Goal: Answer question/provide support: Share knowledge or assist other users

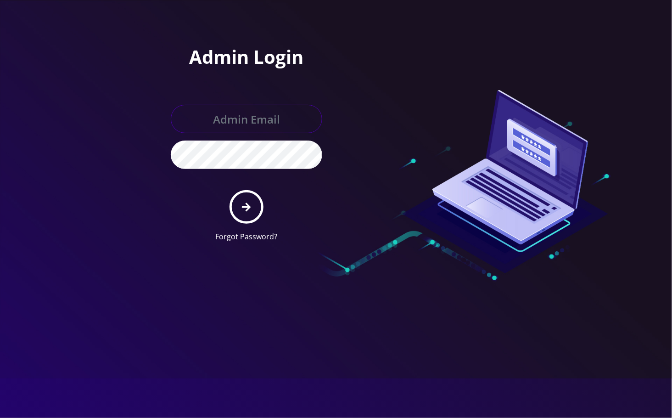
type input "[EMAIL_ADDRESS][DOMAIN_NAME]"
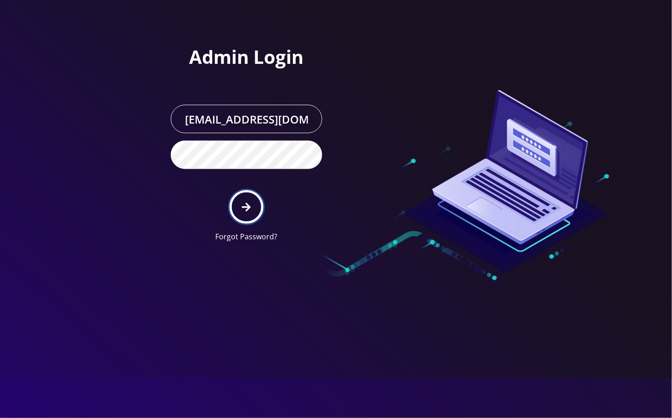
click at [246, 208] on icon "submit" at bounding box center [246, 207] width 9 height 10
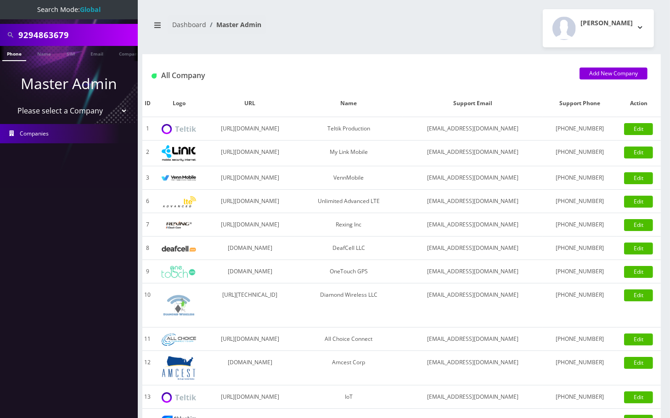
click at [45, 40] on input "9294863679" at bounding box center [76, 34] width 117 height 17
click at [37, 38] on input "9294863679" at bounding box center [76, 34] width 117 height 17
paste input "513766510"
type input "9513766510"
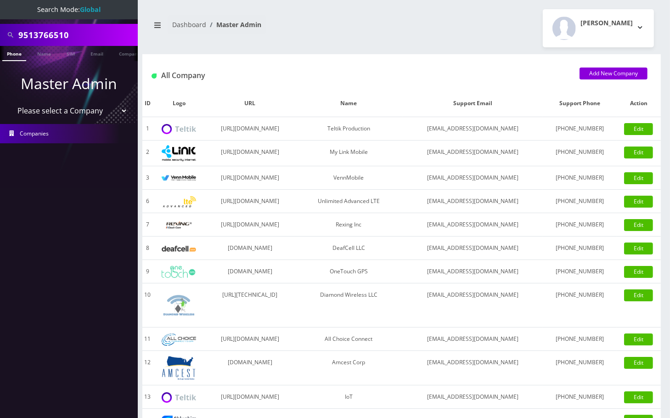
click at [15, 59] on link "Phone" at bounding box center [14, 53] width 24 height 15
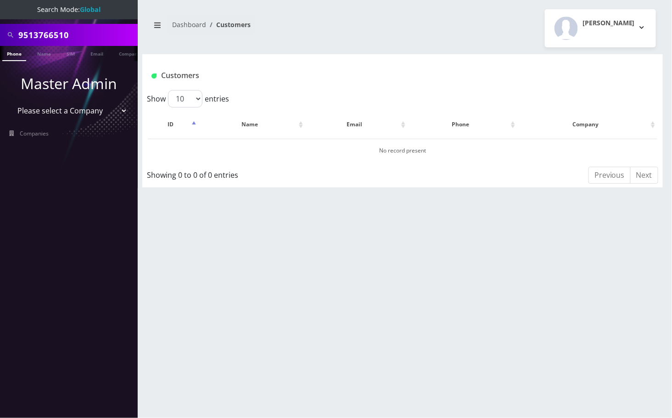
click at [89, 37] on input "9513766510" at bounding box center [76, 34] width 117 height 17
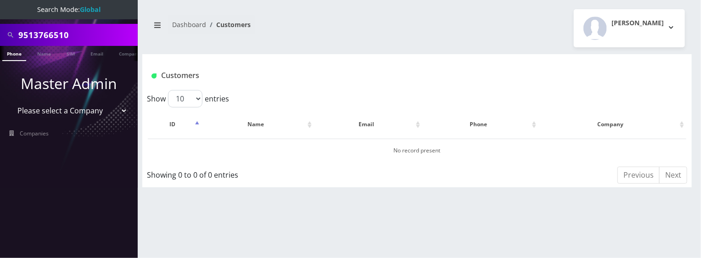
click at [33, 35] on input "9513766510" at bounding box center [76, 34] width 117 height 17
paste input "George Ziemer"
type input "George Ziemer"
click at [42, 57] on link "Name" at bounding box center [44, 53] width 23 height 15
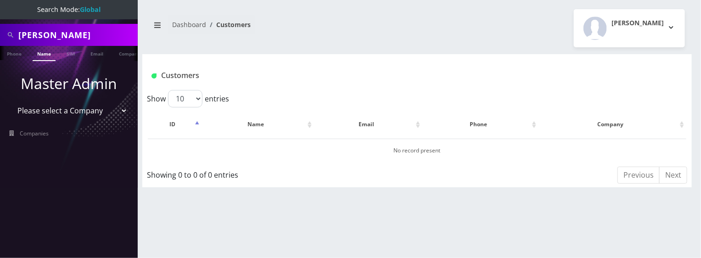
click at [46, 51] on link "Name" at bounding box center [44, 53] width 23 height 15
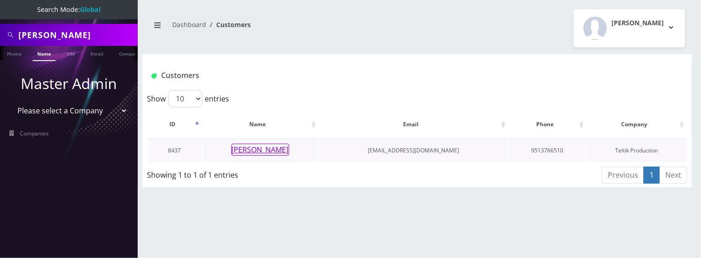
click at [253, 146] on button "[PERSON_NAME]" at bounding box center [260, 150] width 58 height 12
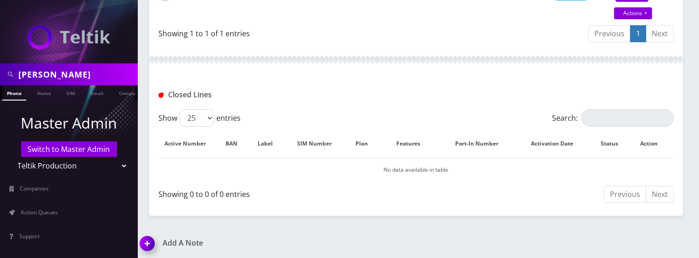
drag, startPoint x: 145, startPoint y: 242, endPoint x: 166, endPoint y: 233, distance: 22.7
click at [145, 242] on img at bounding box center [148, 246] width 27 height 27
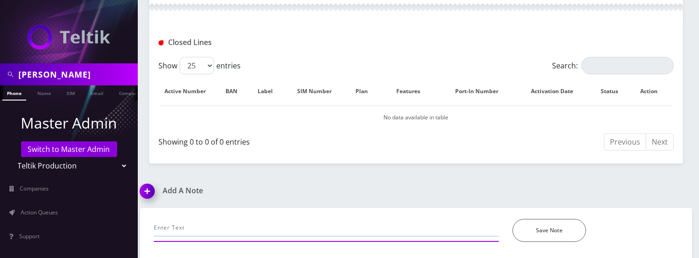
click at [197, 227] on input "text" at bounding box center [326, 227] width 345 height 17
paste input "@channel @Loren D'Errico @Tyriek George Ziemer/ Legacy-- Order# 14411Please can…"
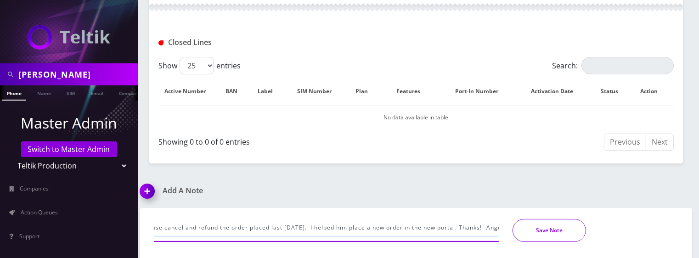
scroll to position [0, 248]
click at [537, 226] on button "Save Note" at bounding box center [548, 230] width 73 height 23
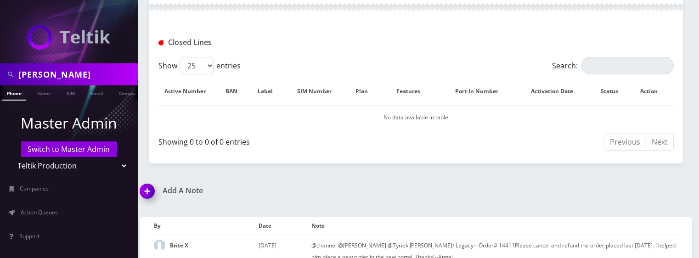
click at [149, 192] on img at bounding box center [148, 194] width 27 height 27
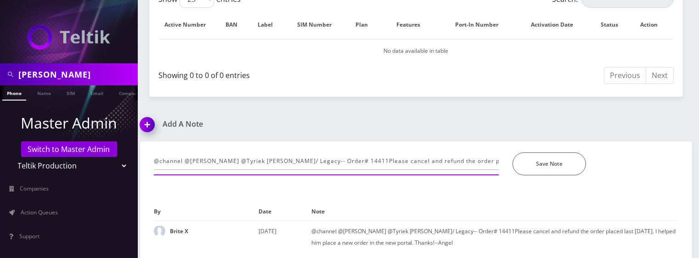
click at [228, 158] on input "@channel @Loren D'Errico @Tyriek George Ziemer/ Legacy-- Order# 14411Please can…" at bounding box center [326, 160] width 345 height 17
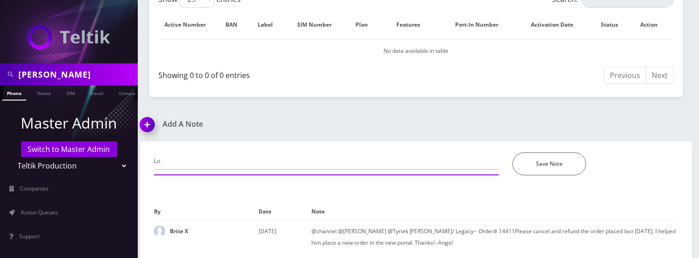
type input "L"
paste input "Ziemer2025*"
type input "Account password: Ziemer2025* ---Angel"
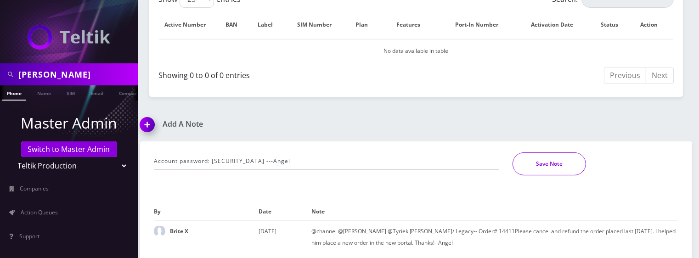
click at [559, 167] on button "Save Note" at bounding box center [548, 163] width 73 height 23
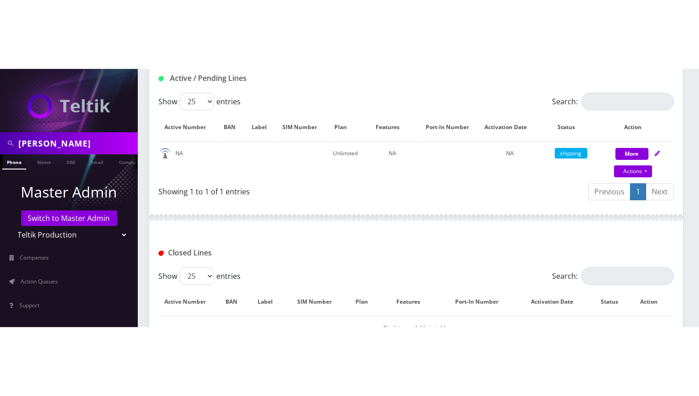
scroll to position [0, 0]
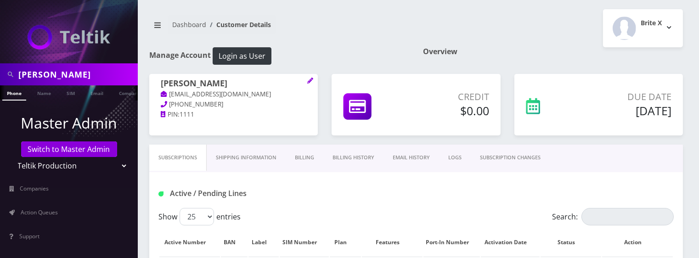
click at [347, 157] on link "Billing History" at bounding box center [353, 158] width 60 height 26
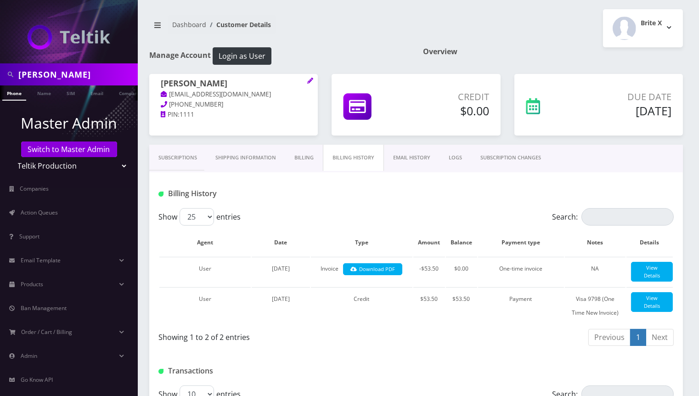
click at [675, 163] on div "Subscriptions Shipping Information Billing Billing History EMAIL HISTORY LOGS S…" at bounding box center [416, 159] width 534 height 28
